Goal: Navigation & Orientation: Understand site structure

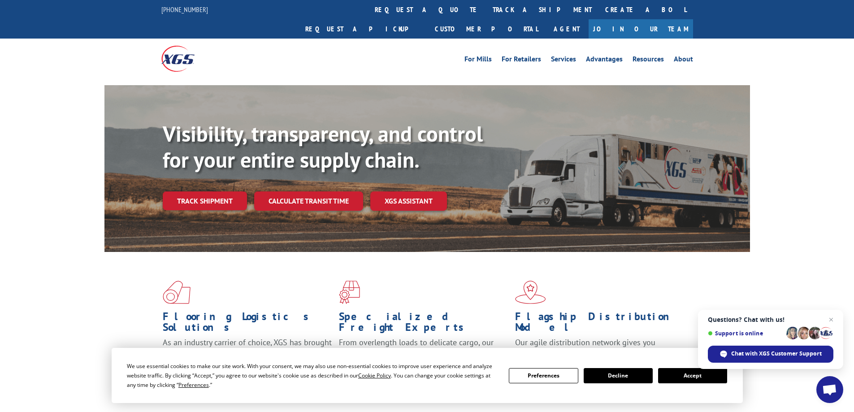
scroll to position [134, 0]
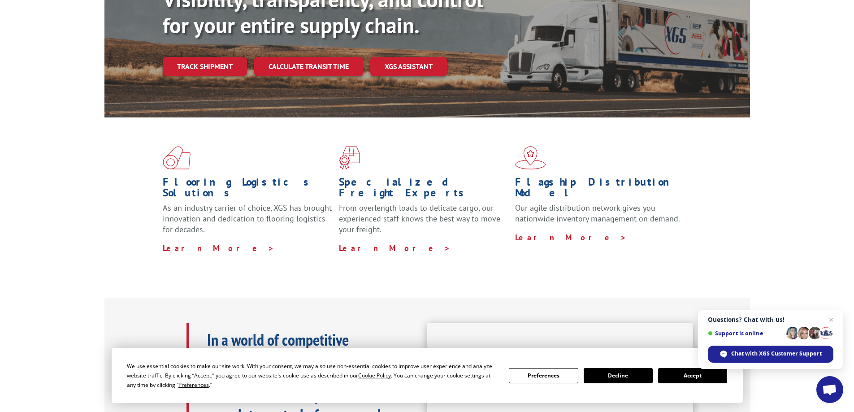
click at [689, 378] on button "Accept" at bounding box center [692, 375] width 69 height 15
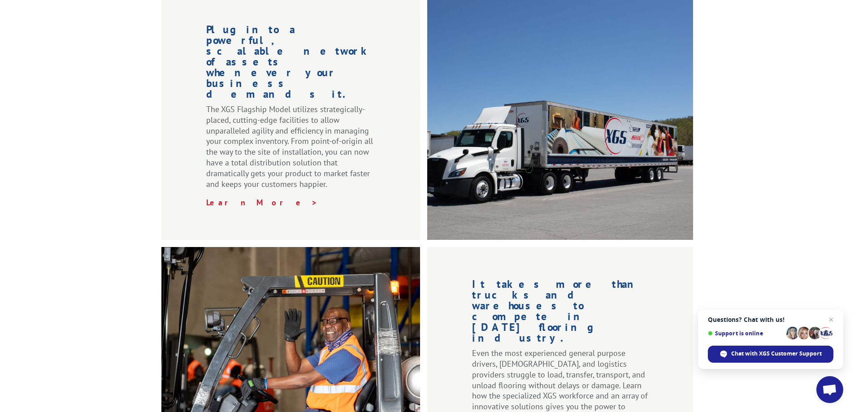
scroll to position [1362, 0]
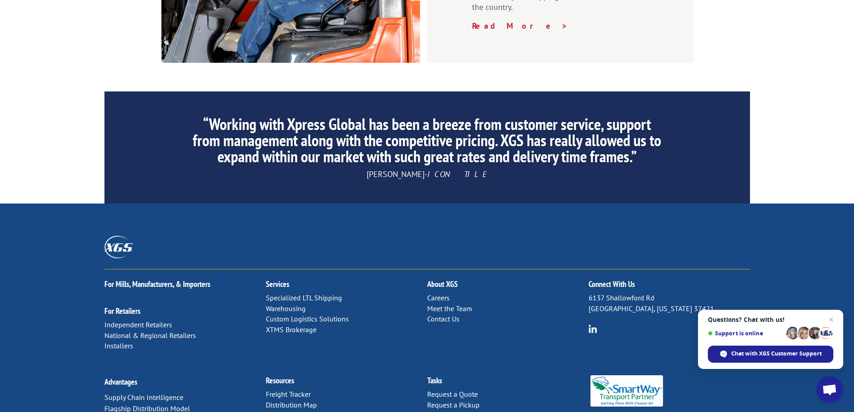
click at [448, 304] on link "Meet the Team" at bounding box center [449, 308] width 45 height 9
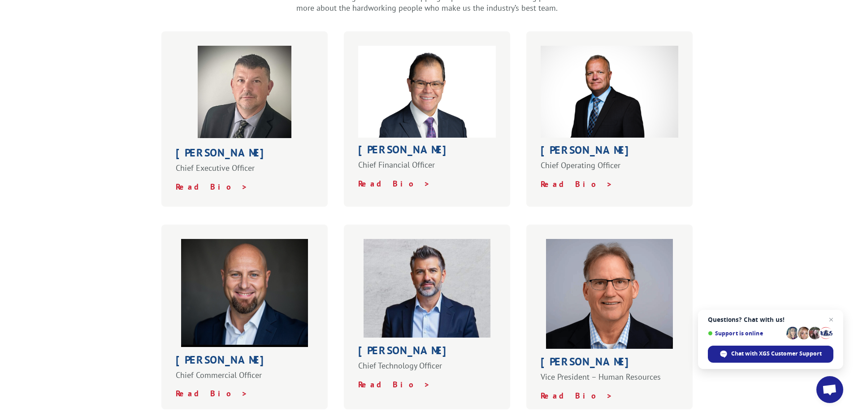
scroll to position [269, 0]
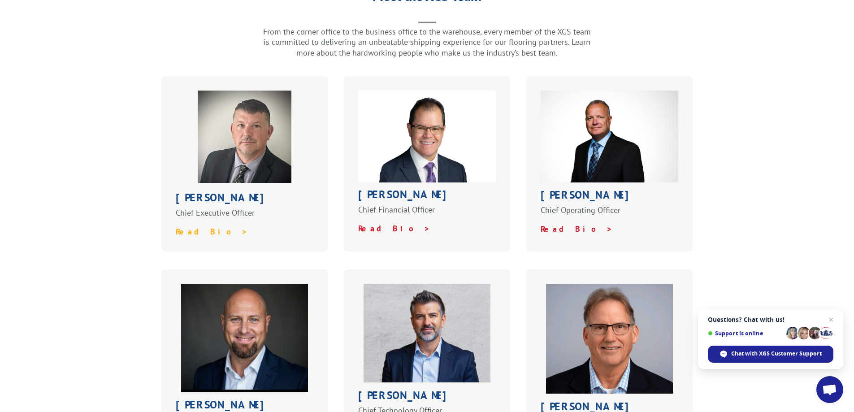
click at [194, 226] on strong "Read Bio >" at bounding box center [212, 231] width 72 height 10
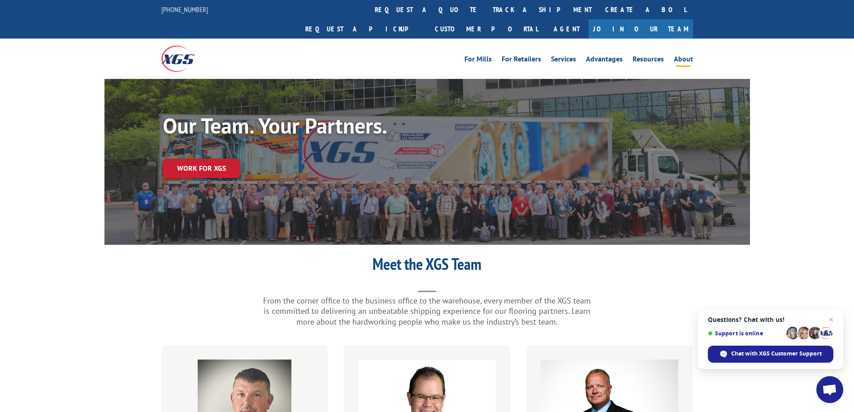
click at [681, 56] on link "About" at bounding box center [683, 61] width 19 height 10
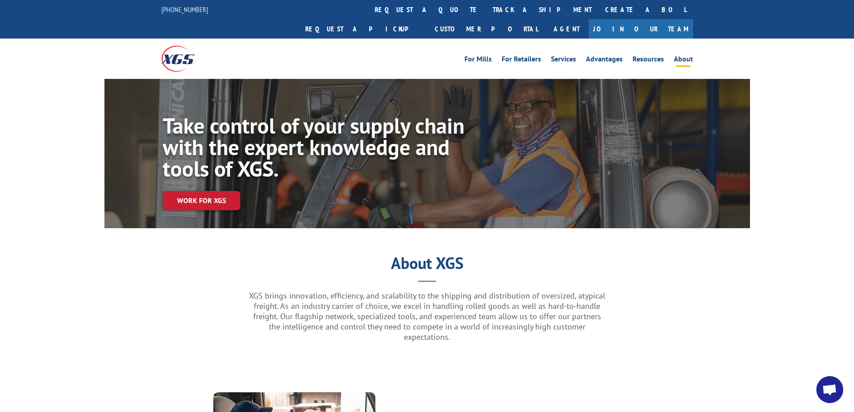
scroll to position [1121, 0]
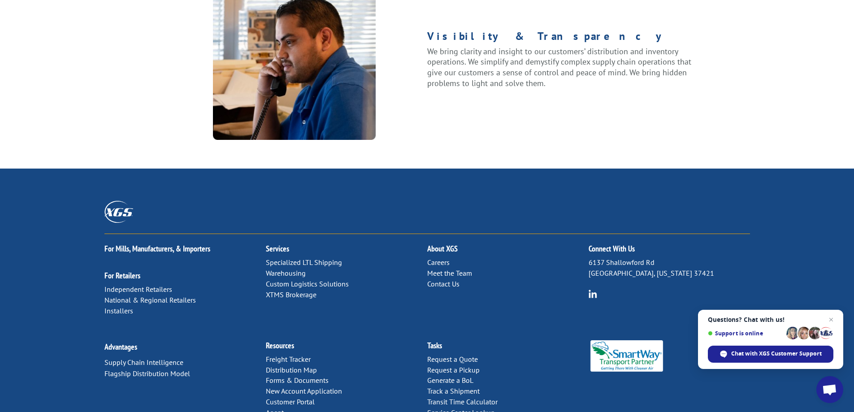
click at [453, 279] on link "Contact Us" at bounding box center [443, 283] width 32 height 9
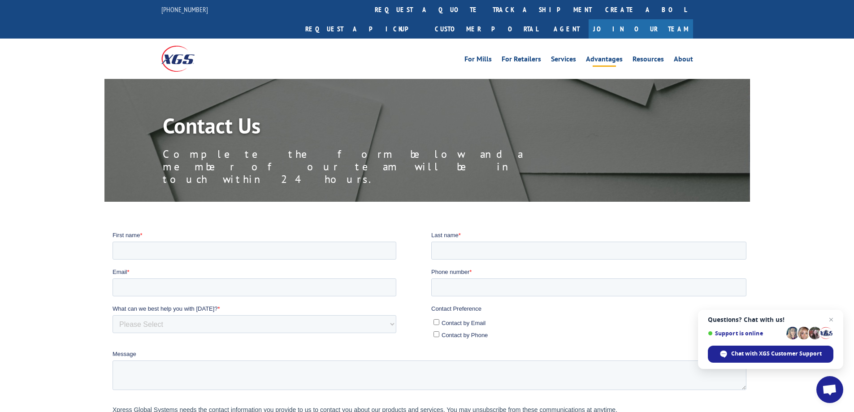
click at [596, 56] on link "Advantages" at bounding box center [604, 61] width 37 height 10
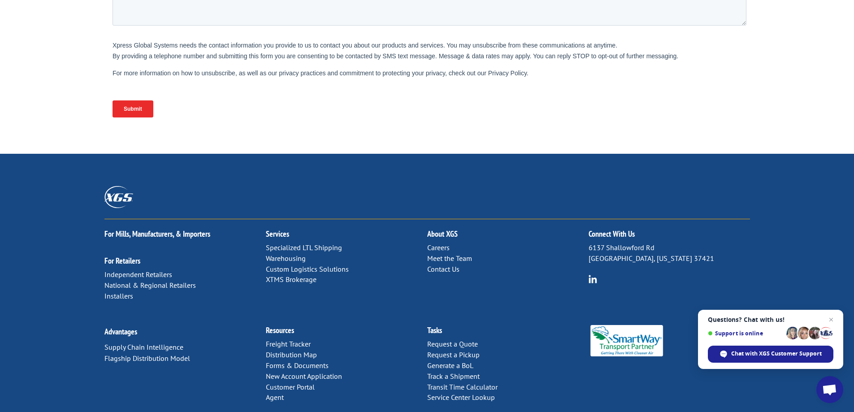
click at [445, 254] on link "Meet the Team" at bounding box center [449, 258] width 45 height 9
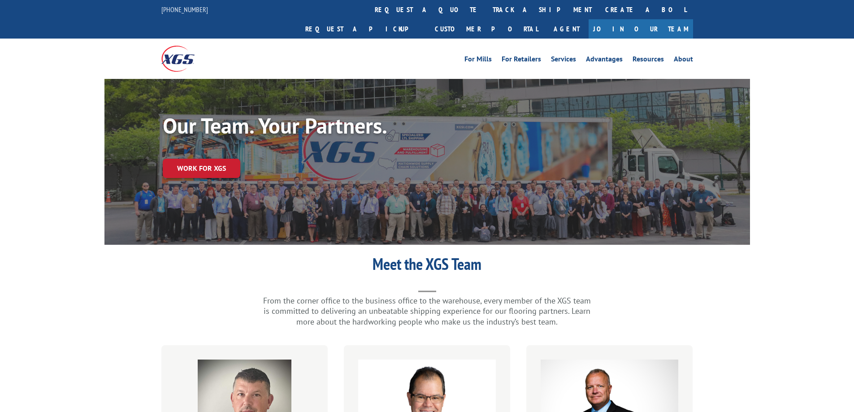
scroll to position [224, 0]
